Goal: Contribute content: Add original content to the website for others to see

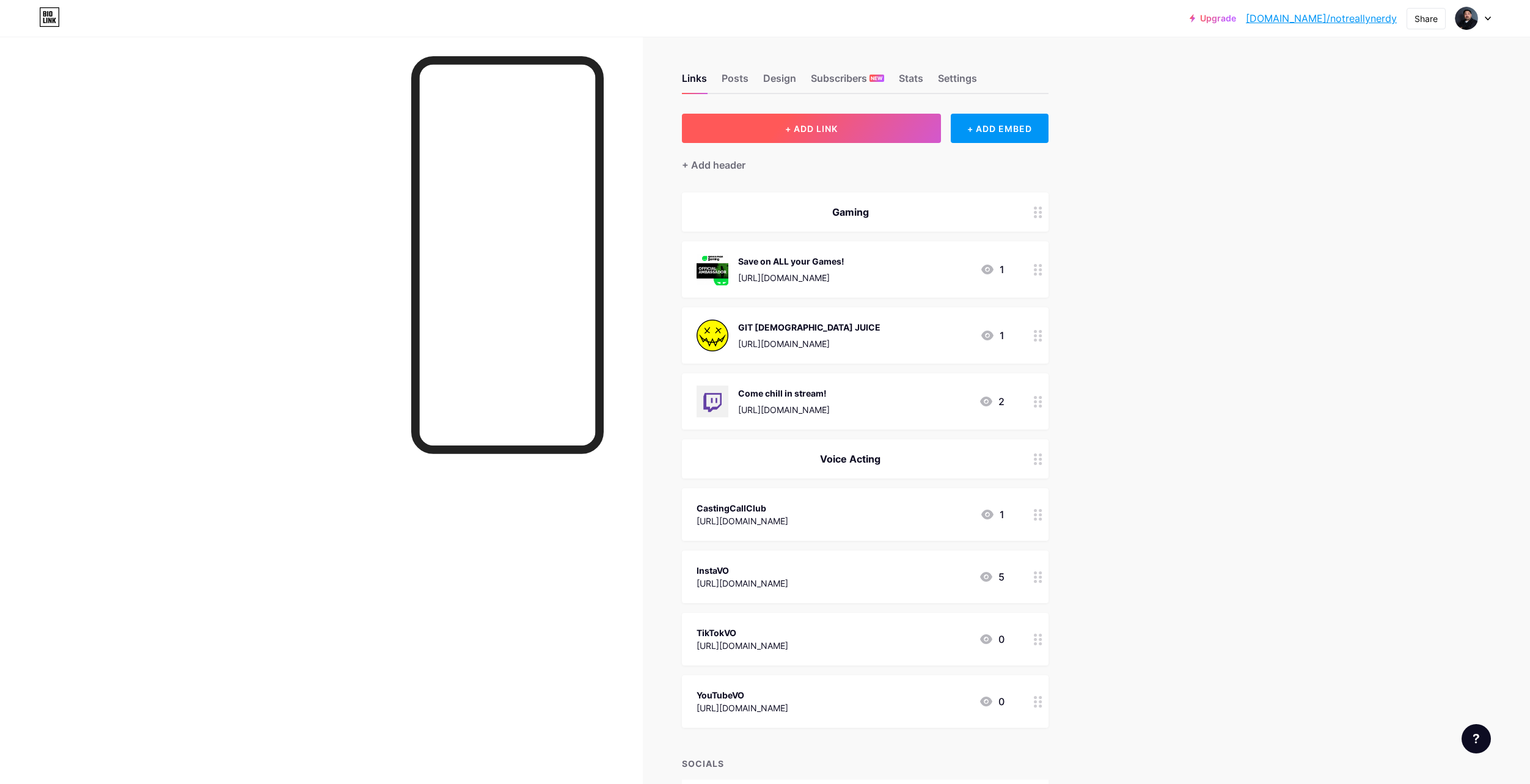
click at [898, 125] on button "+ ADD LINK" at bounding box center [812, 129] width 260 height 29
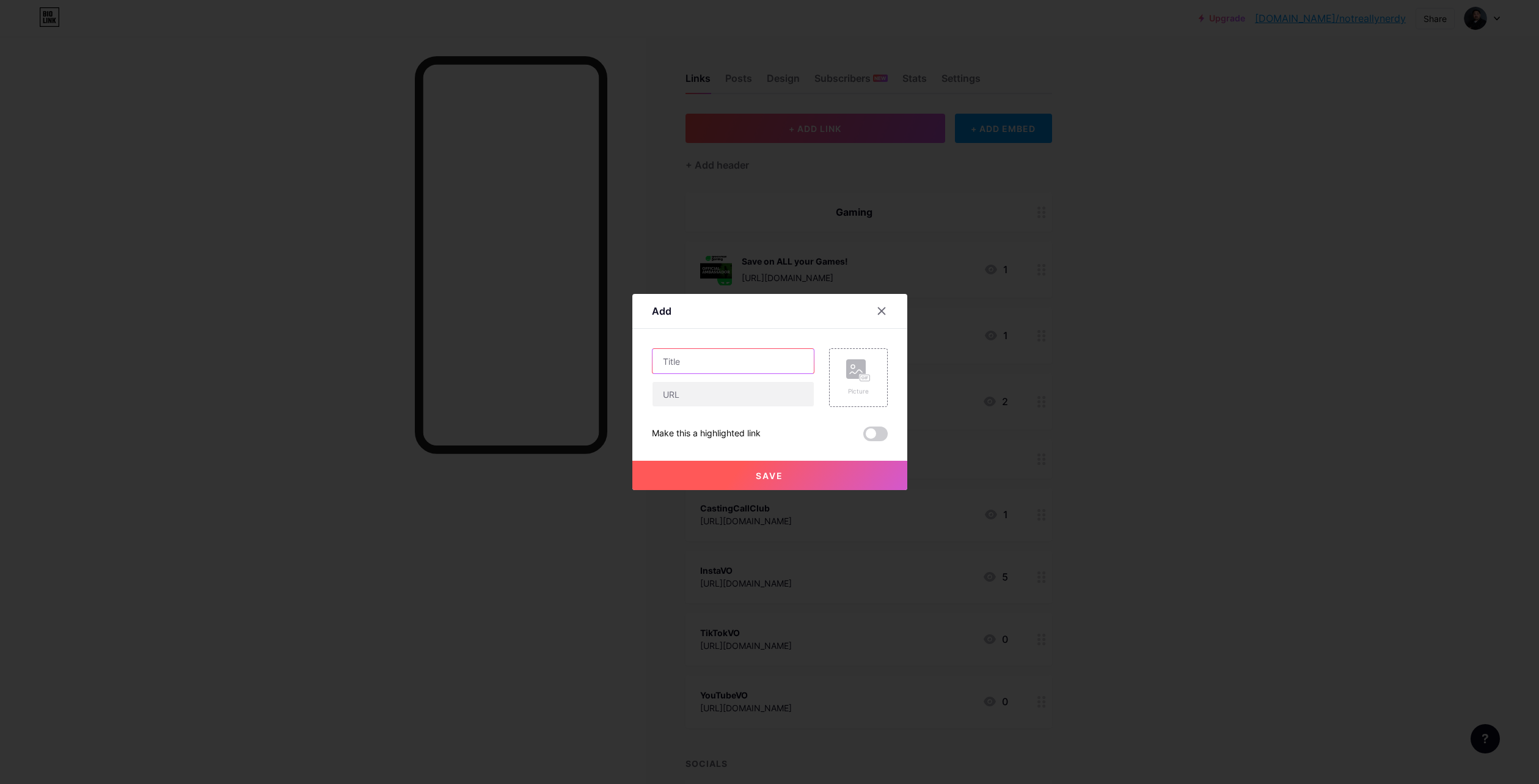
click at [764, 359] on input "text" at bounding box center [733, 361] width 161 height 25
click at [851, 378] on rect at bounding box center [855, 368] width 19 height 19
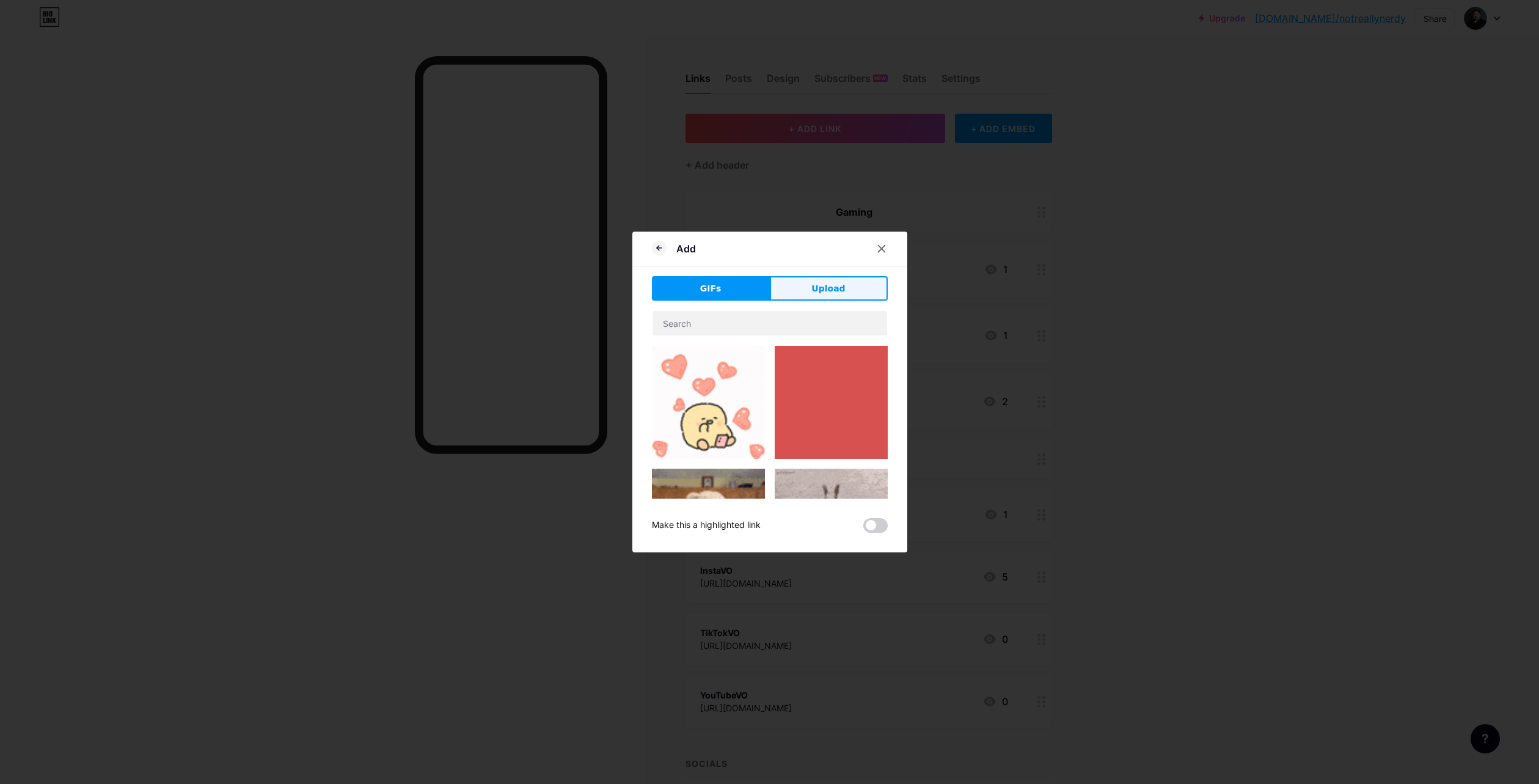
click at [835, 288] on span "Upload" at bounding box center [828, 288] width 33 height 13
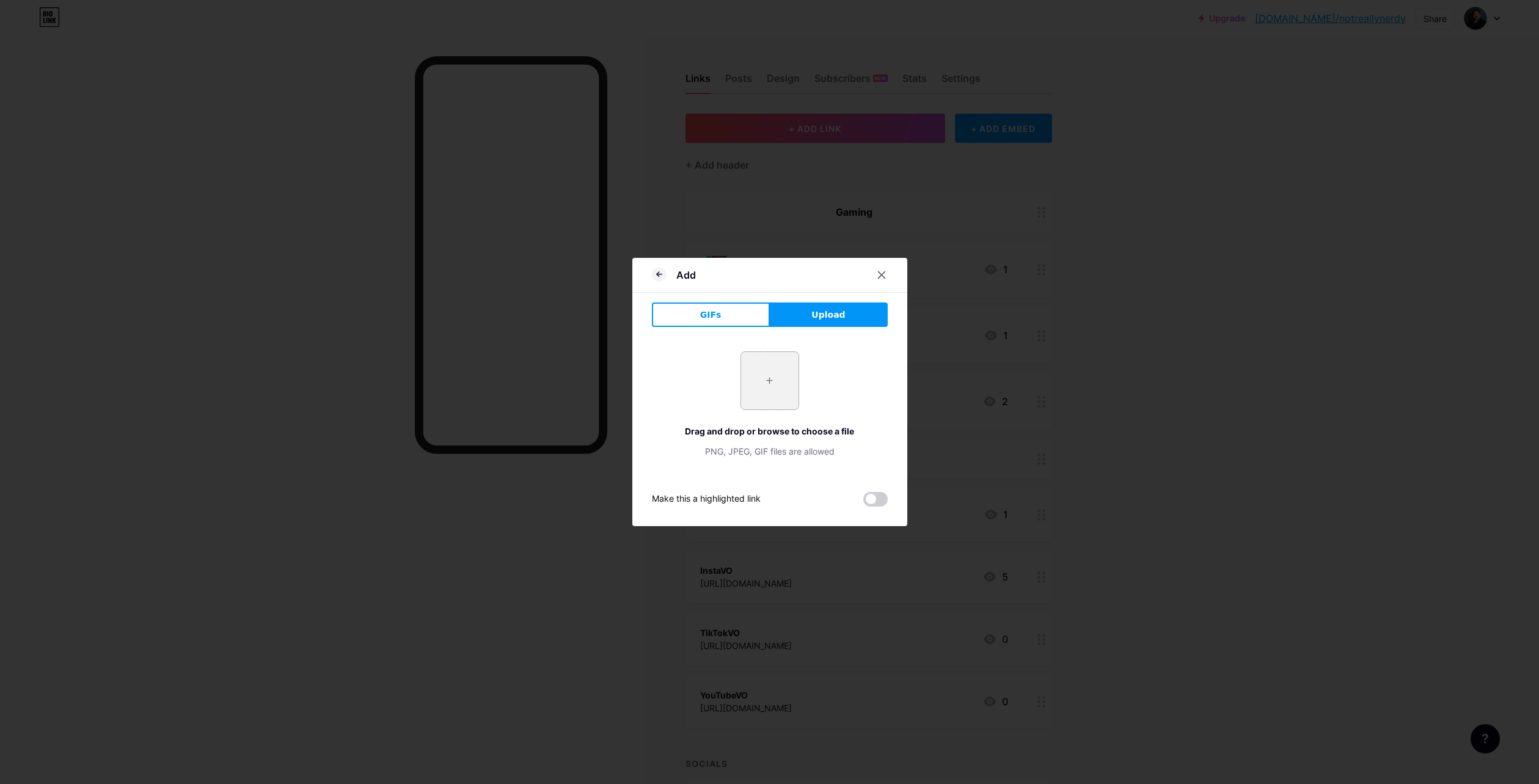
click at [761, 383] on input "file" at bounding box center [770, 380] width 57 height 57
type input "C:\fakepath\Screenshot [DATE] 232113.png"
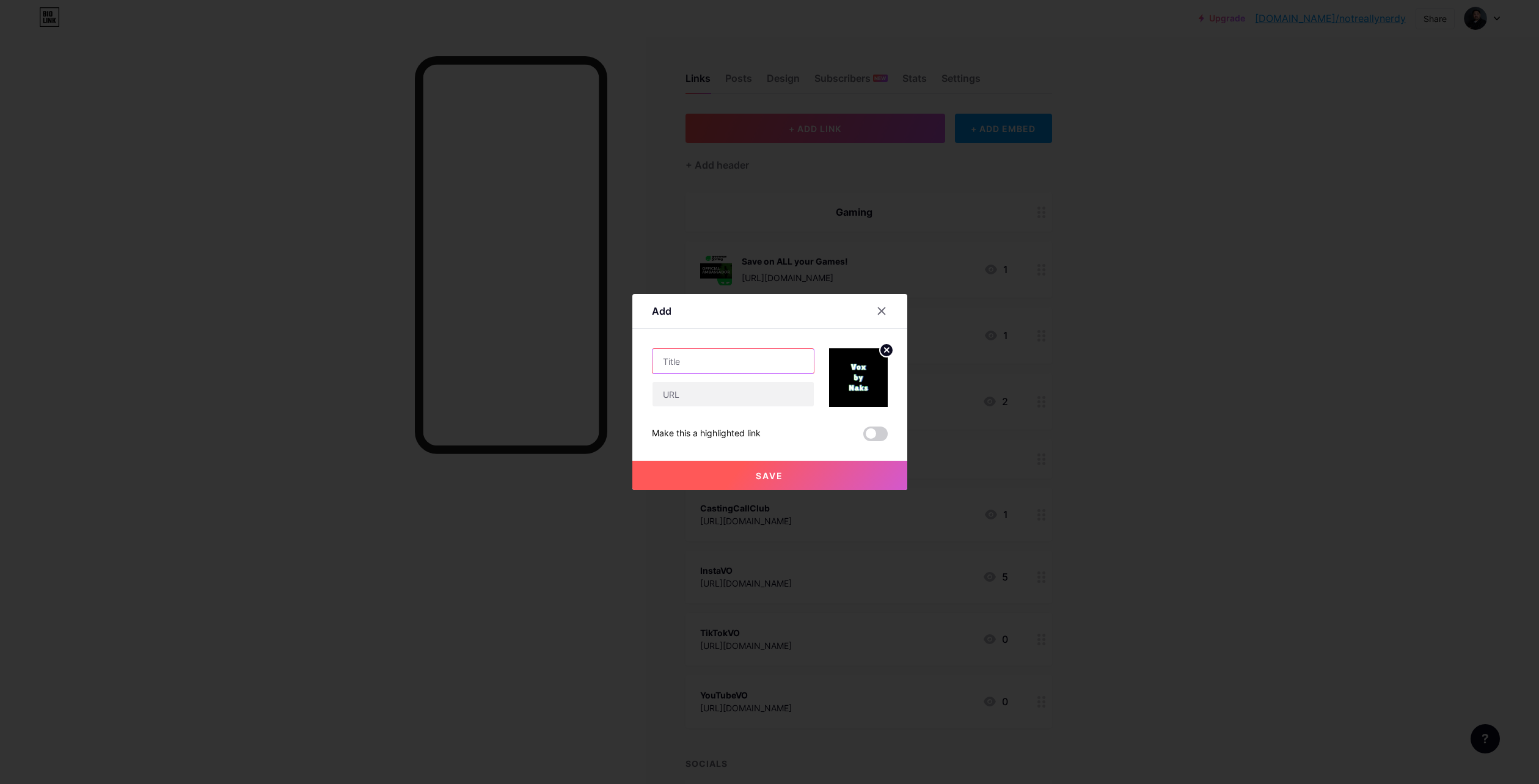
click at [724, 357] on input "text" at bounding box center [733, 361] width 161 height 25
paste input "[URL][DOMAIN_NAME]"
type input "Vox by Naks"
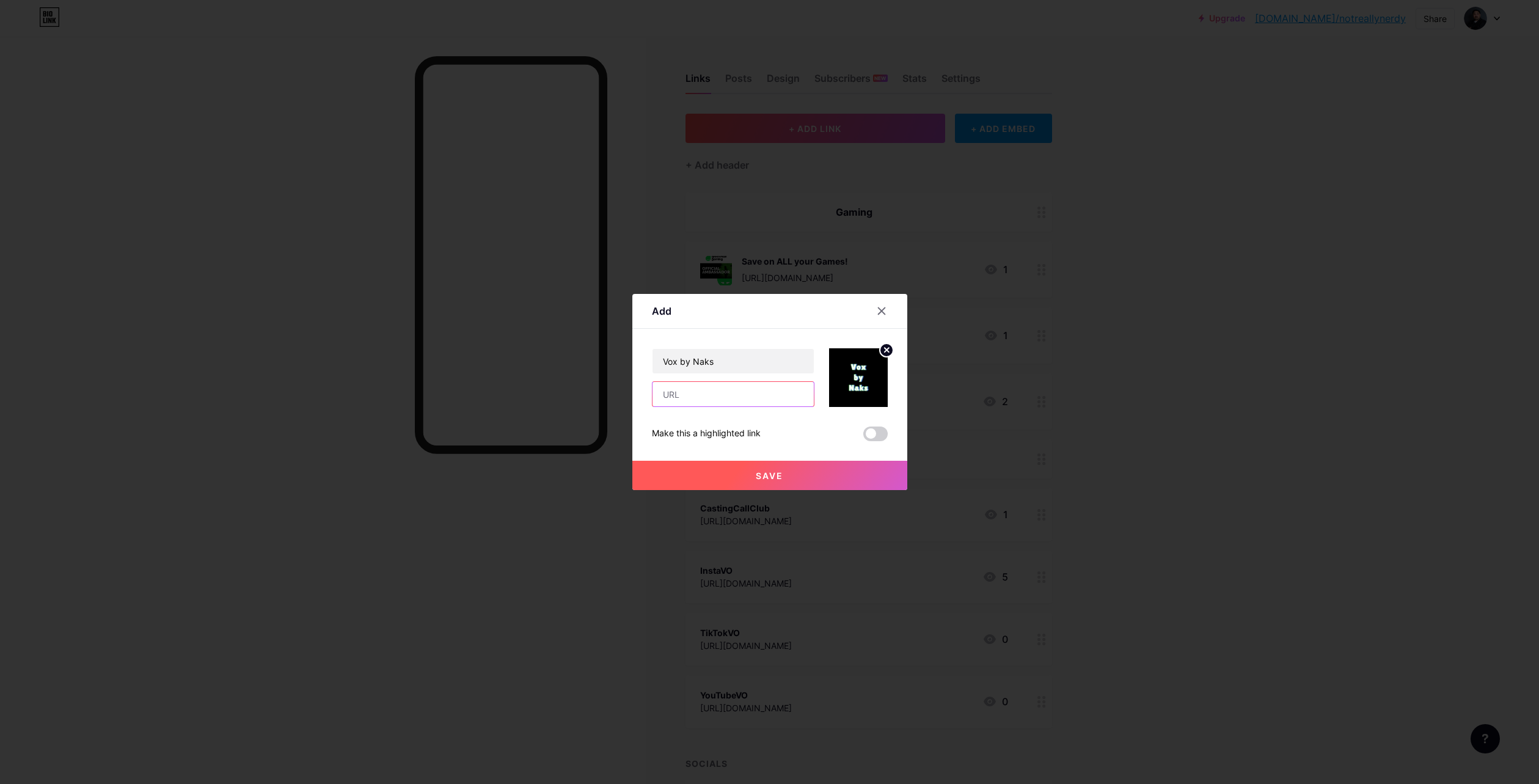
click at [701, 387] on input "text" at bounding box center [733, 394] width 161 height 25
paste input "[URL][DOMAIN_NAME]"
type input "[URL][DOMAIN_NAME]"
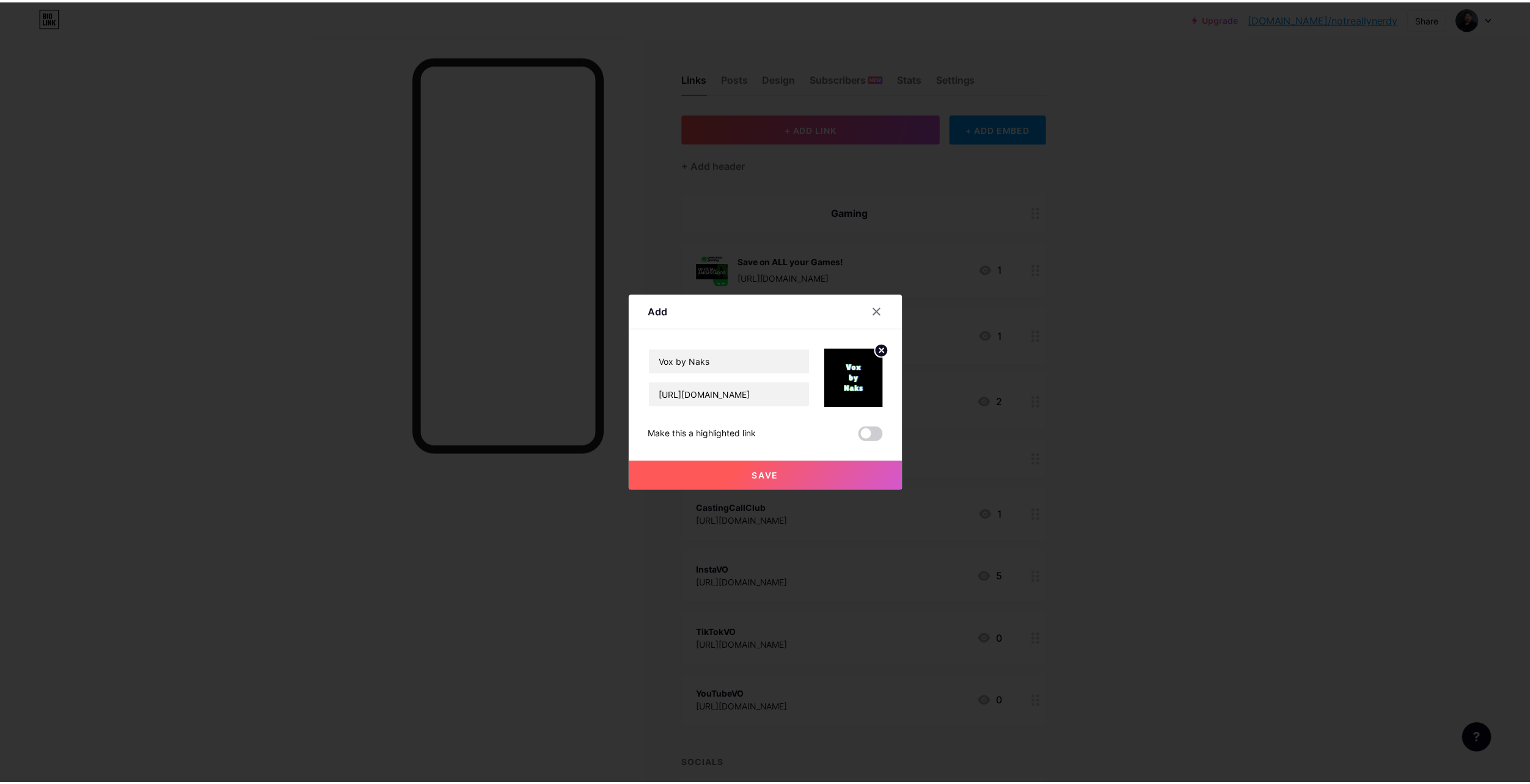
scroll to position [0, 0]
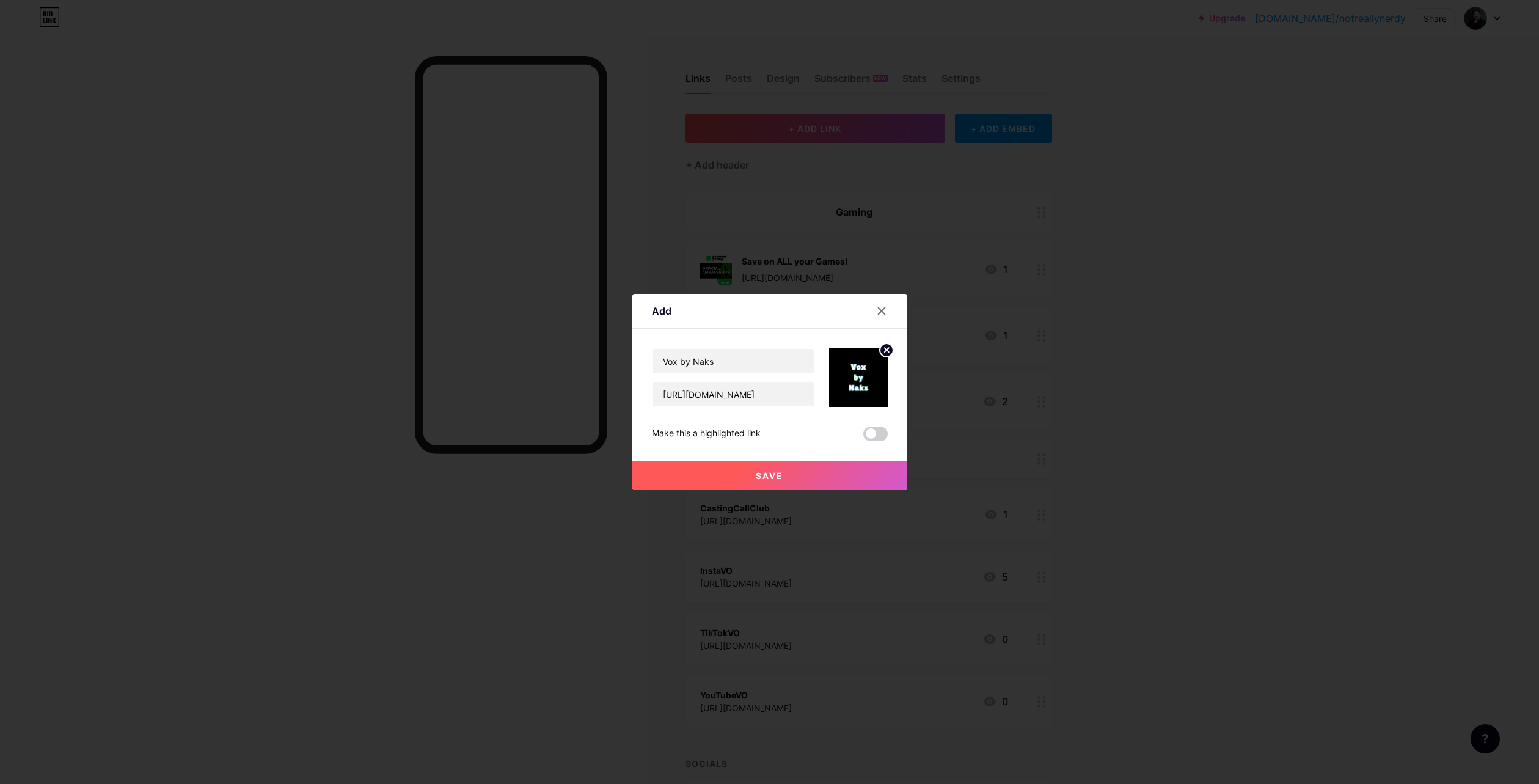
click at [865, 431] on span at bounding box center [875, 434] width 25 height 15
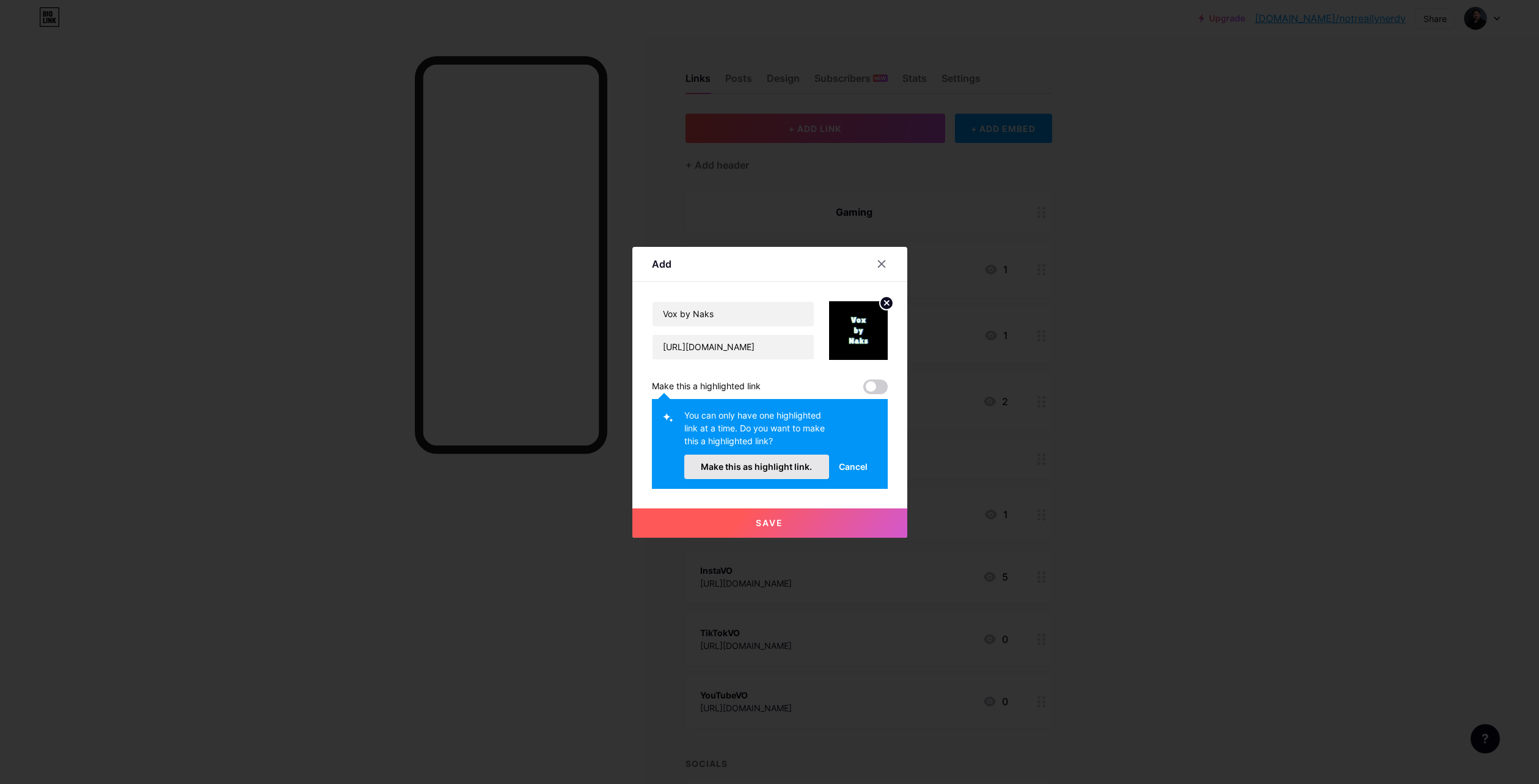
click at [760, 474] on button "Make this as highlight link." at bounding box center [757, 466] width 145 height 25
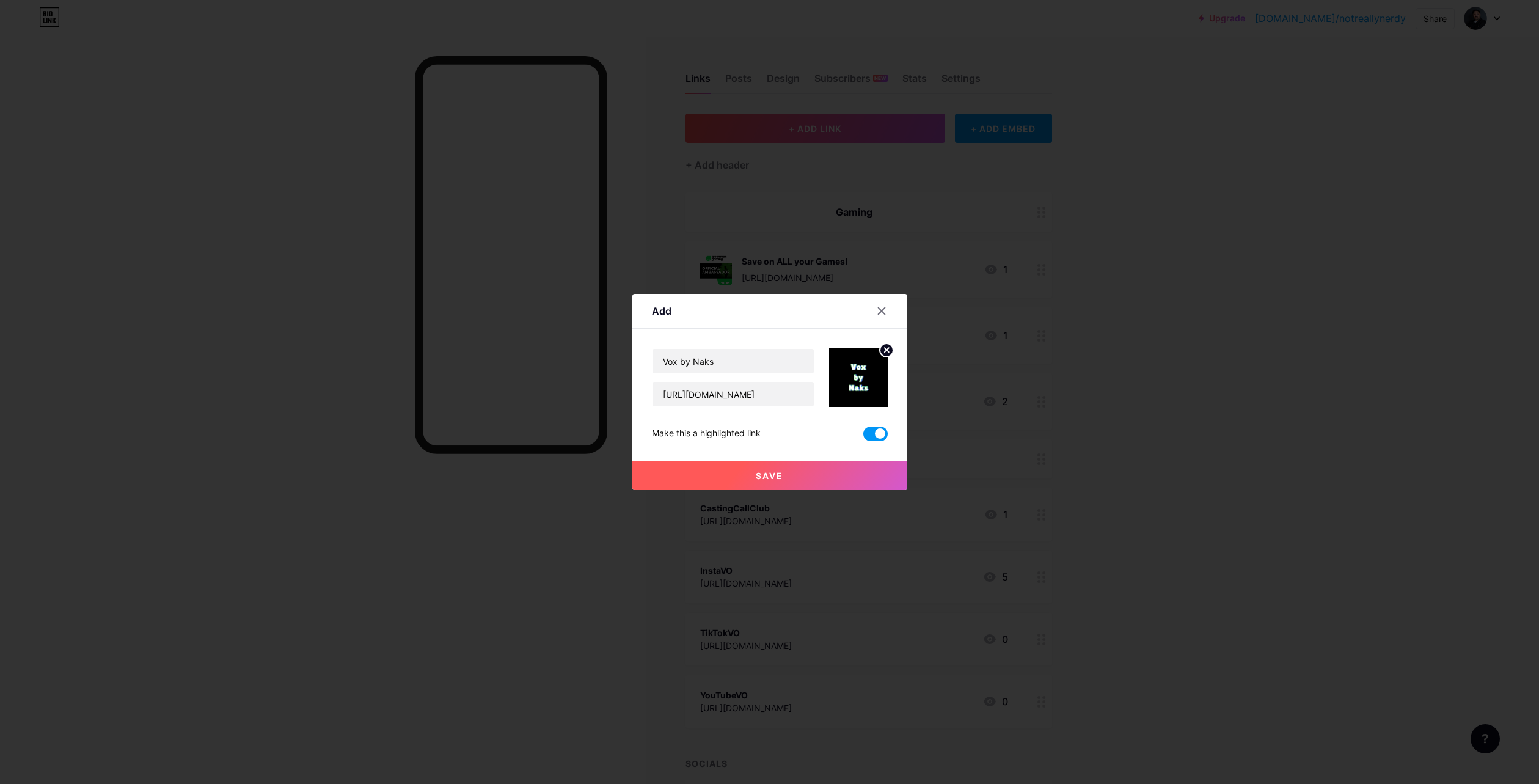
click at [756, 476] on span "Save" at bounding box center [769, 476] width 27 height 11
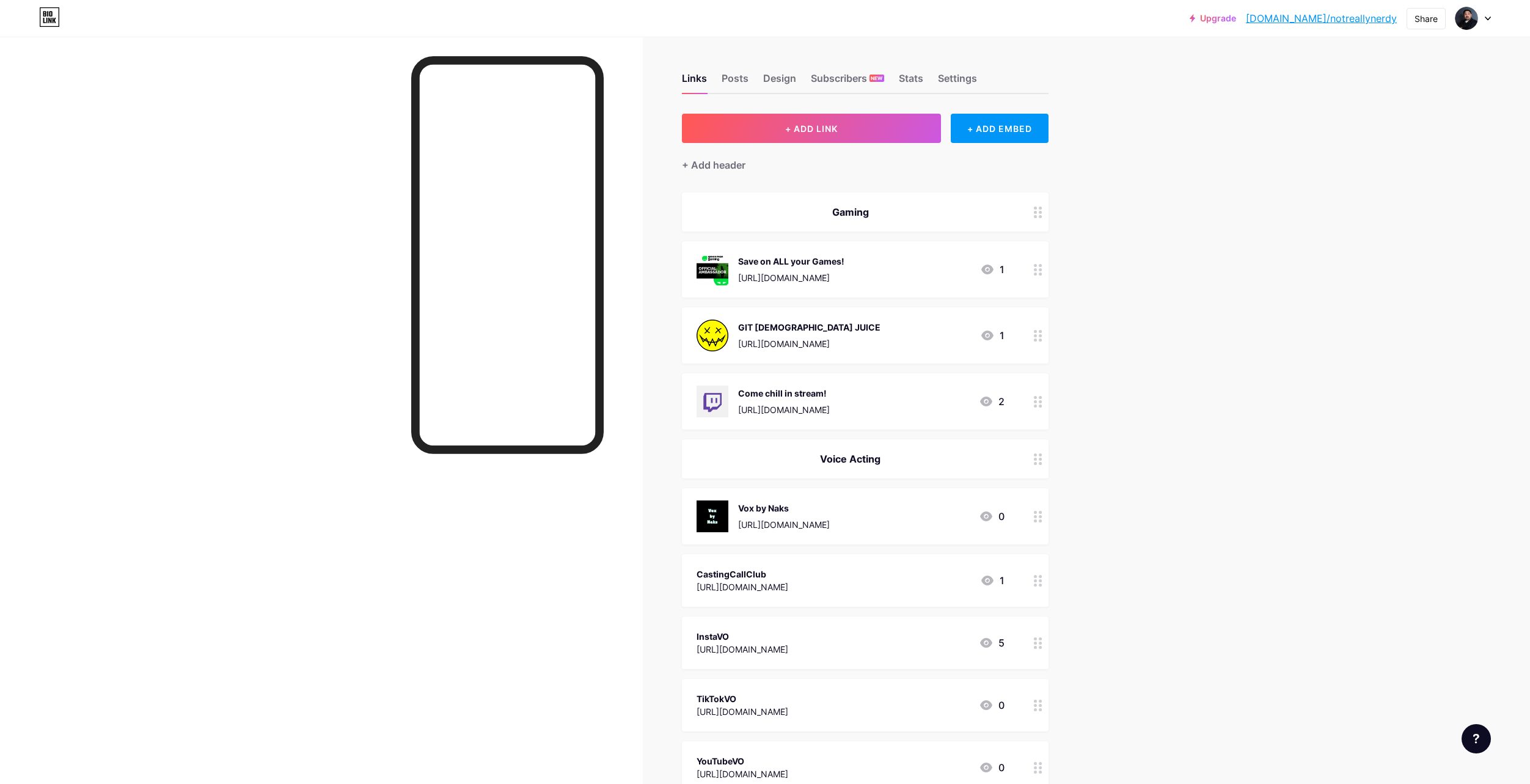
click at [1485, 20] on icon at bounding box center [1487, 19] width 6 height 4
click at [770, 77] on div "Design" at bounding box center [780, 81] width 33 height 22
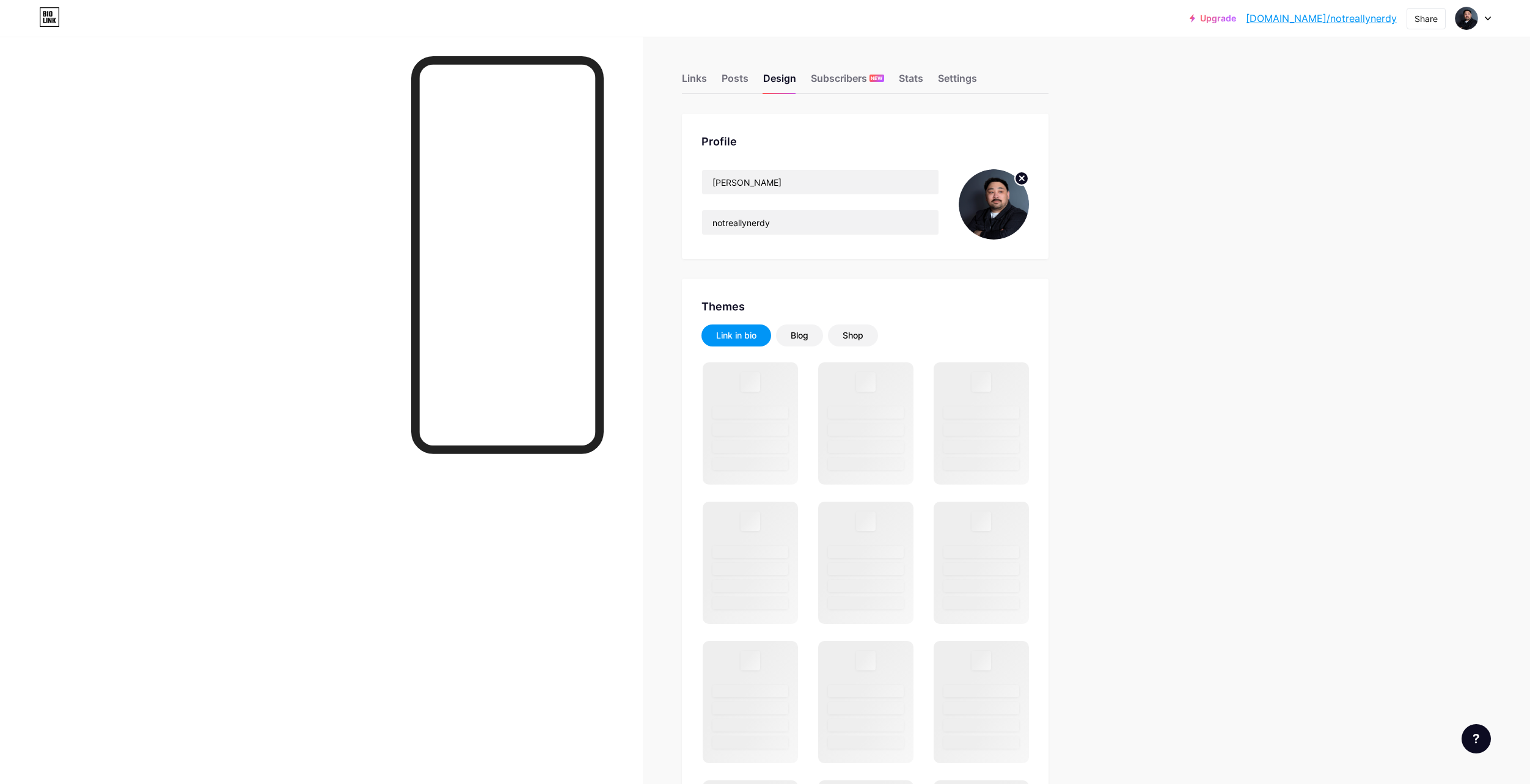
click at [1024, 177] on icon at bounding box center [1022, 179] width 15 height 15
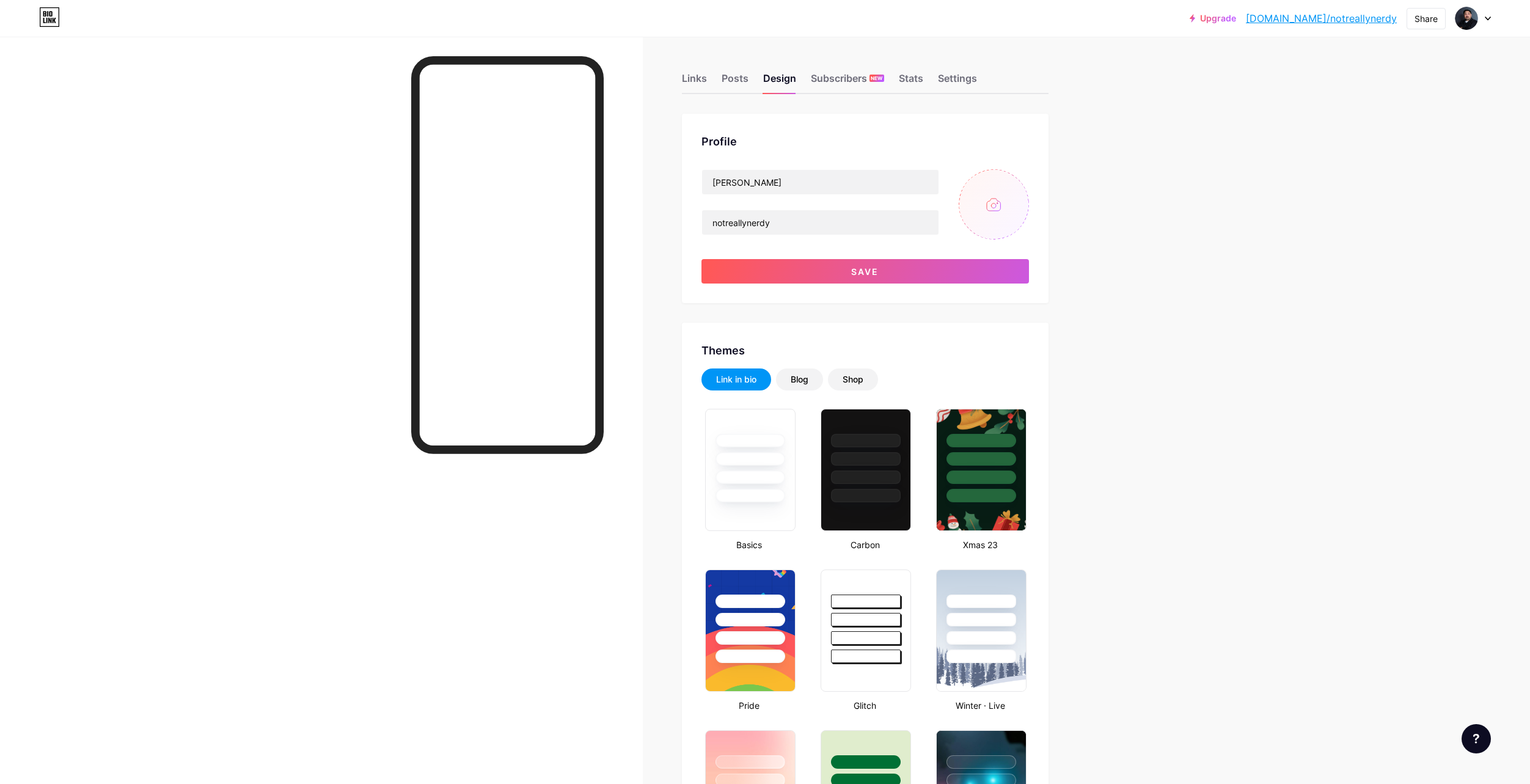
type input "#000000"
click at [998, 200] on input "file" at bounding box center [994, 204] width 70 height 70
type input "C:\fakepath\logo2.png"
click at [917, 269] on button "Save" at bounding box center [866, 271] width 328 height 25
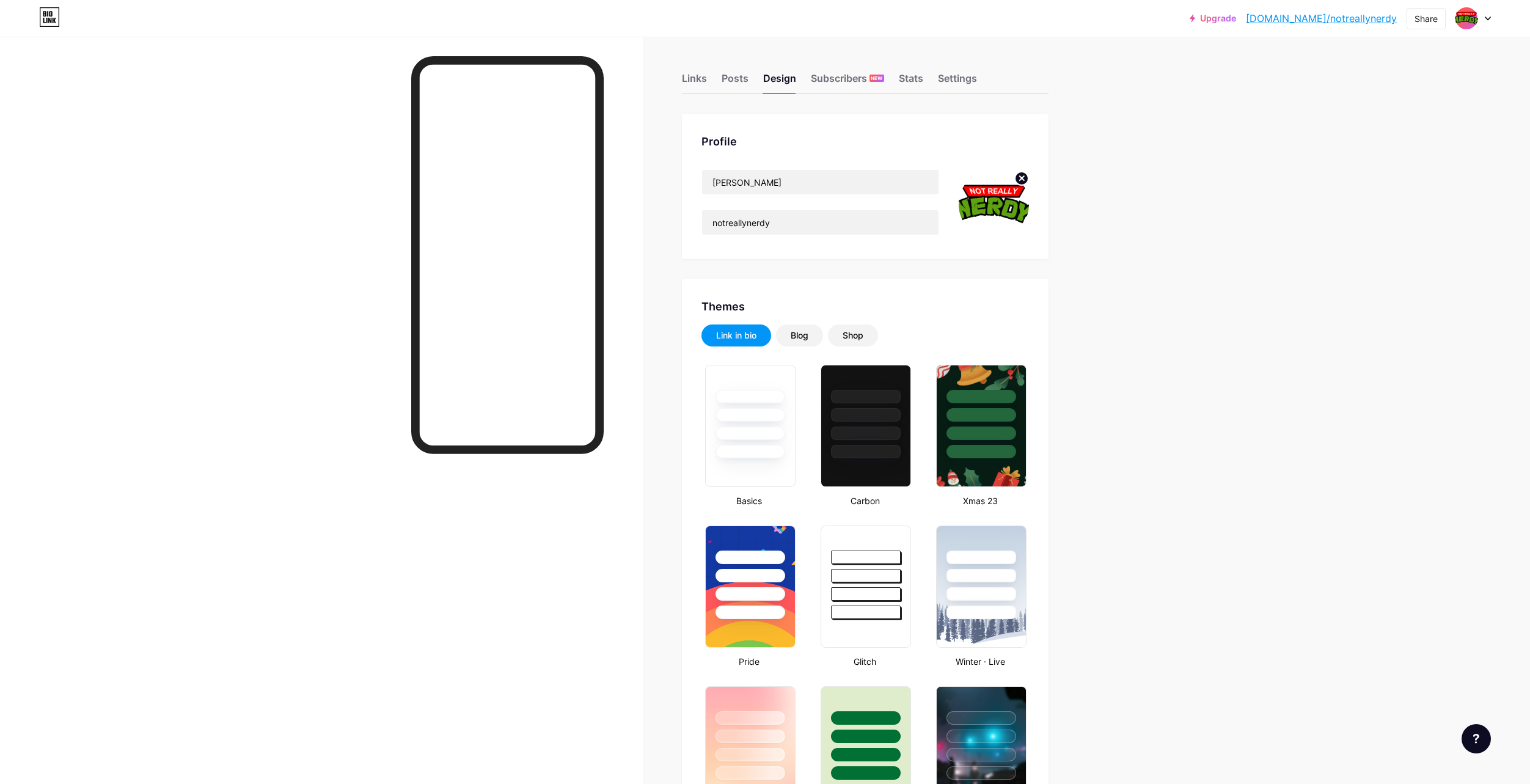
click at [1024, 181] on circle at bounding box center [1022, 179] width 13 height 13
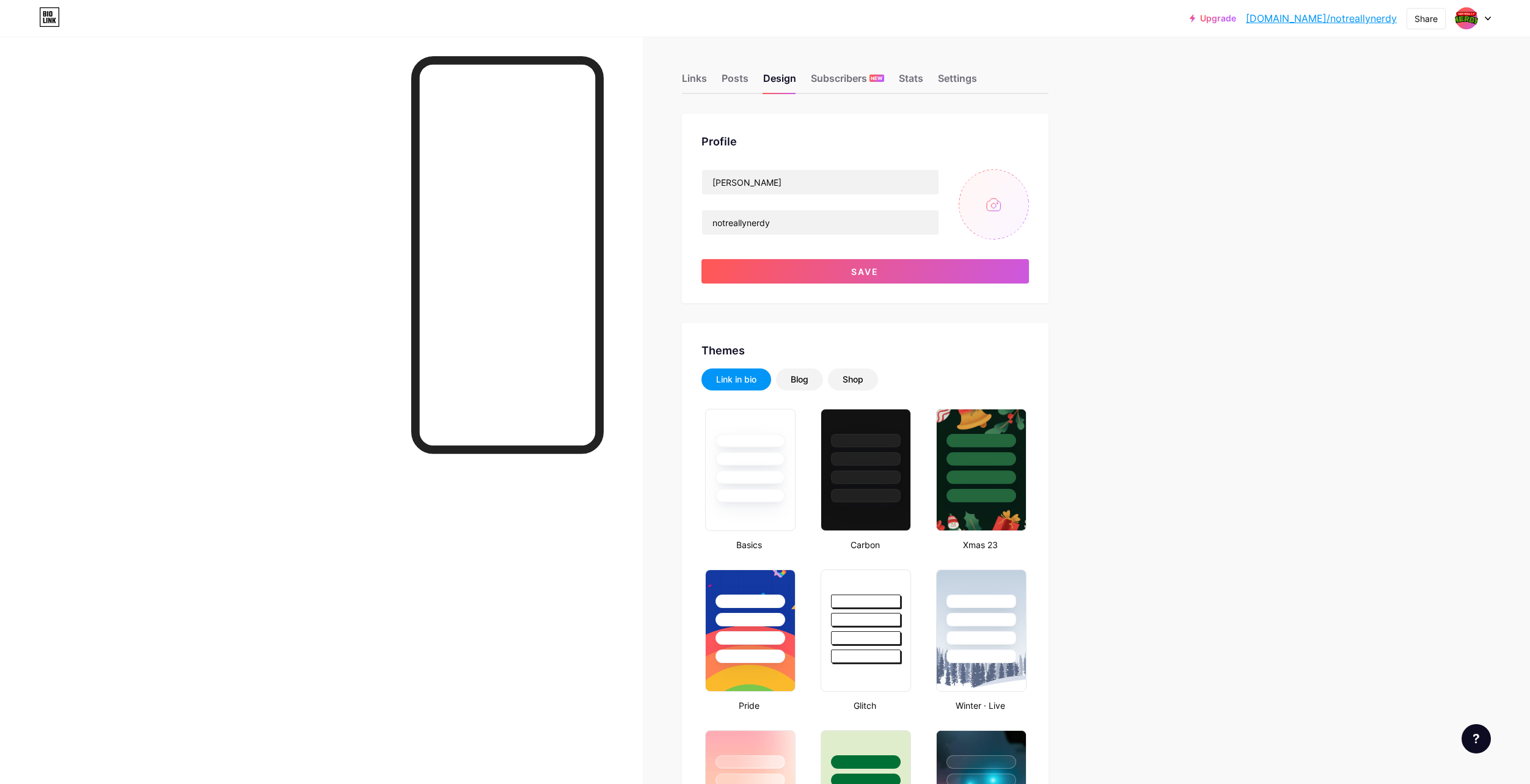
click at [998, 209] on input "file" at bounding box center [994, 204] width 70 height 70
type input "C:\fakepath\Screenshot [DATE] 191807.png"
click at [936, 268] on button "Save" at bounding box center [866, 271] width 328 height 25
